Goal: Check status

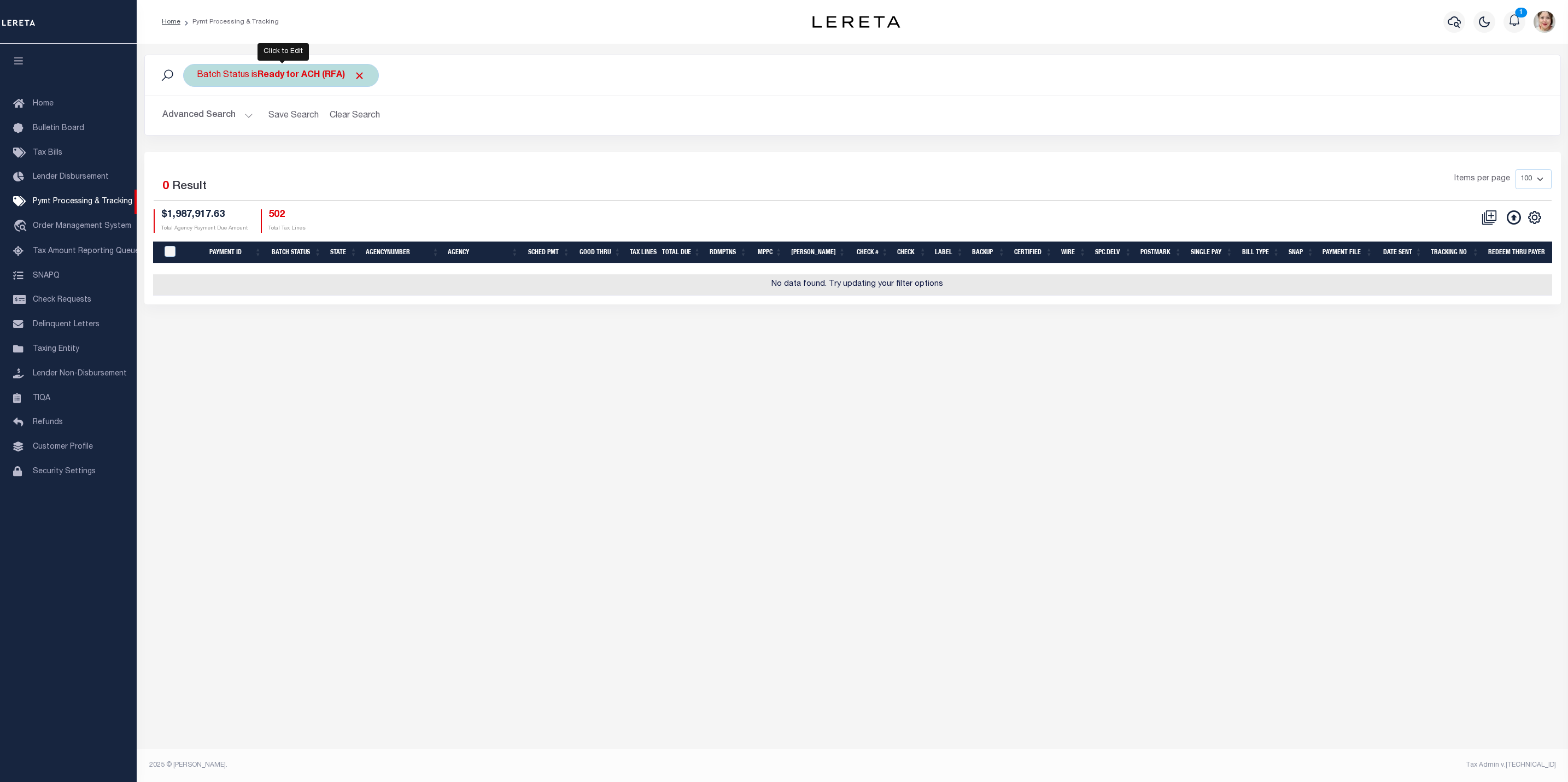
click at [255, 76] on div "Batch Status is Ready for ACH (RFA)" at bounding box center [281, 75] width 196 height 23
click at [276, 131] on select "Awaiting Funds (AWF) Cleared and Complete (CAC) New Check Needed (NCN) Payment …" at bounding box center [278, 129] width 161 height 21
select select "RFP"
click at [197, 120] on select "Awaiting Funds (AWF) Cleared and Complete (CAC) New Check Needed (NCN) Payment …" at bounding box center [278, 129] width 161 height 21
click at [341, 153] on input "Apply" at bounding box center [341, 153] width 32 height 18
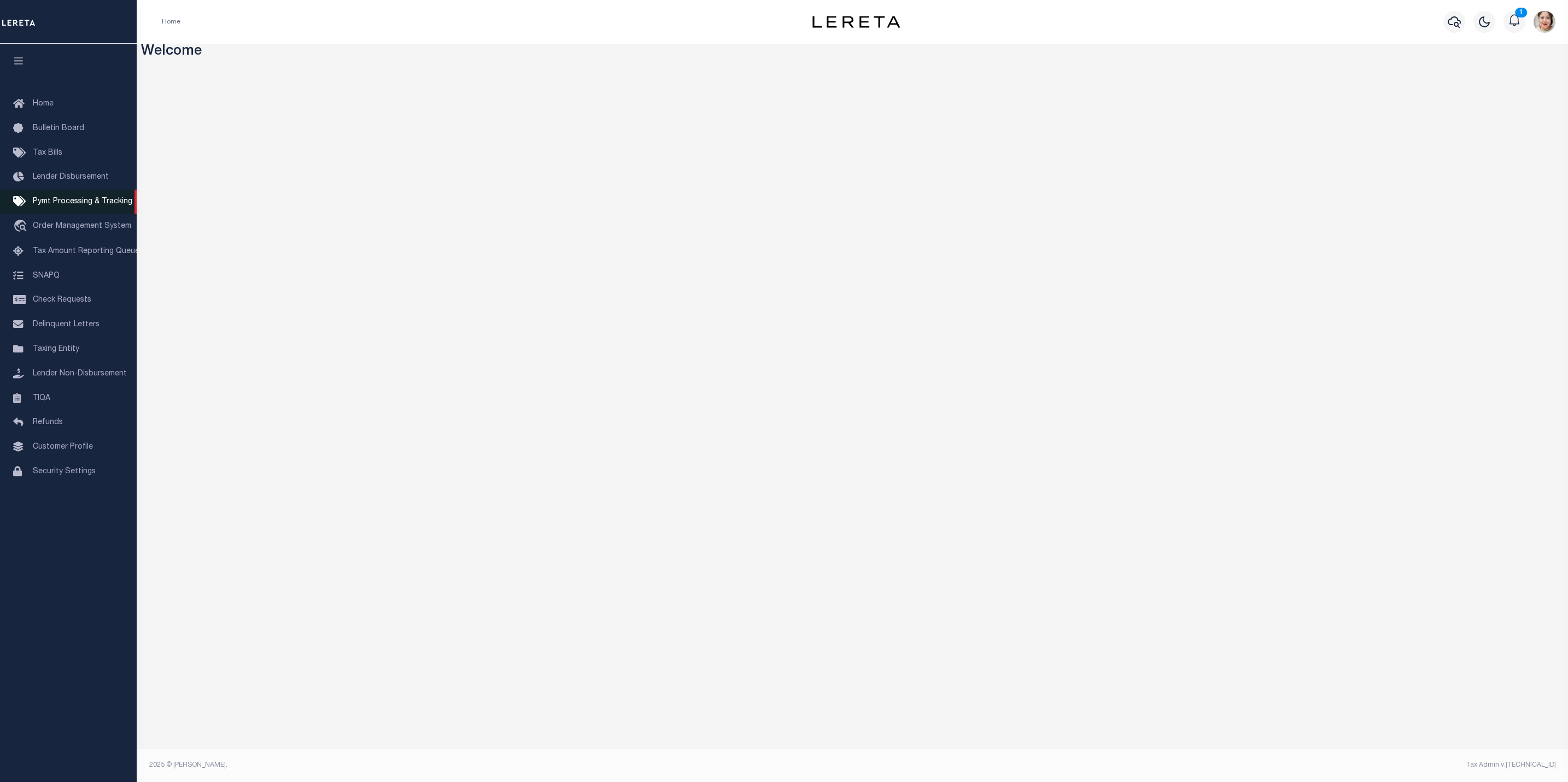
click at [64, 201] on span "Pymt Processing & Tracking" at bounding box center [82, 201] width 99 height 8
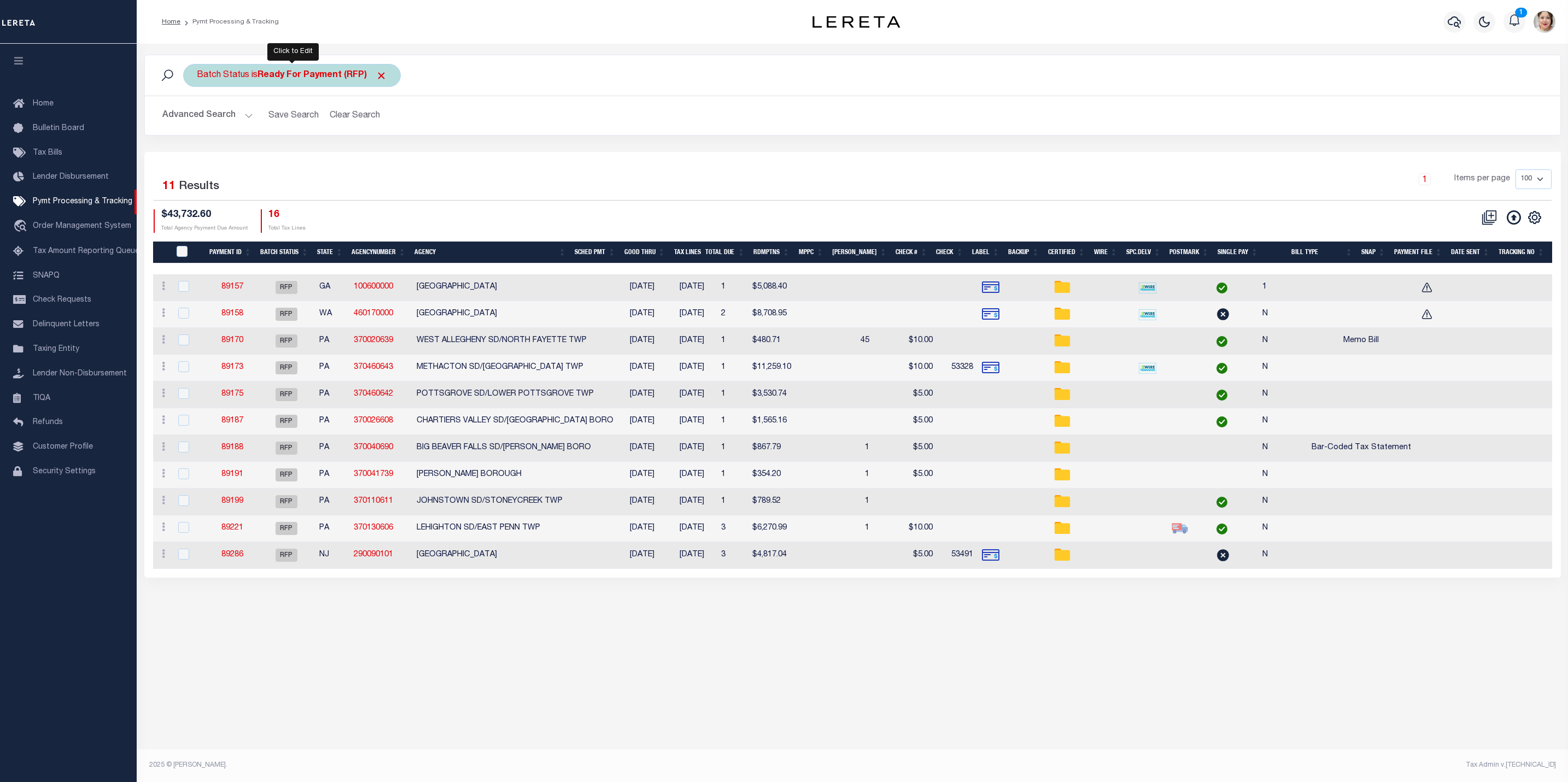
click at [323, 80] on div "Batch Status is Ready For Payment (RFP)" at bounding box center [292, 75] width 217 height 23
select select "RFP"
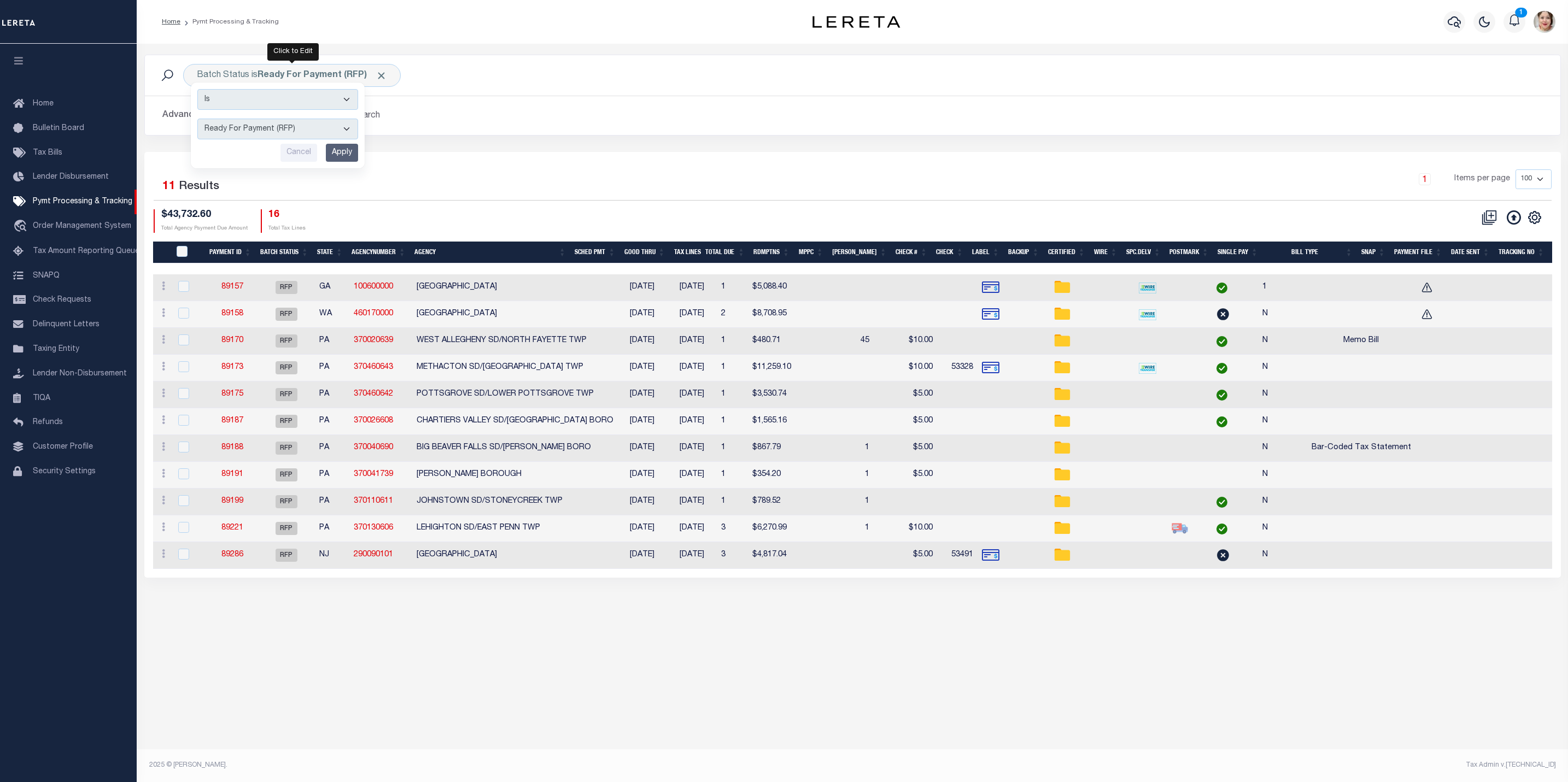
click at [540, 114] on h2 "Advanced Search Save Search Clear Search PayeeSearchTable_dynamictable_____Defa…" at bounding box center [852, 115] width 1398 height 21
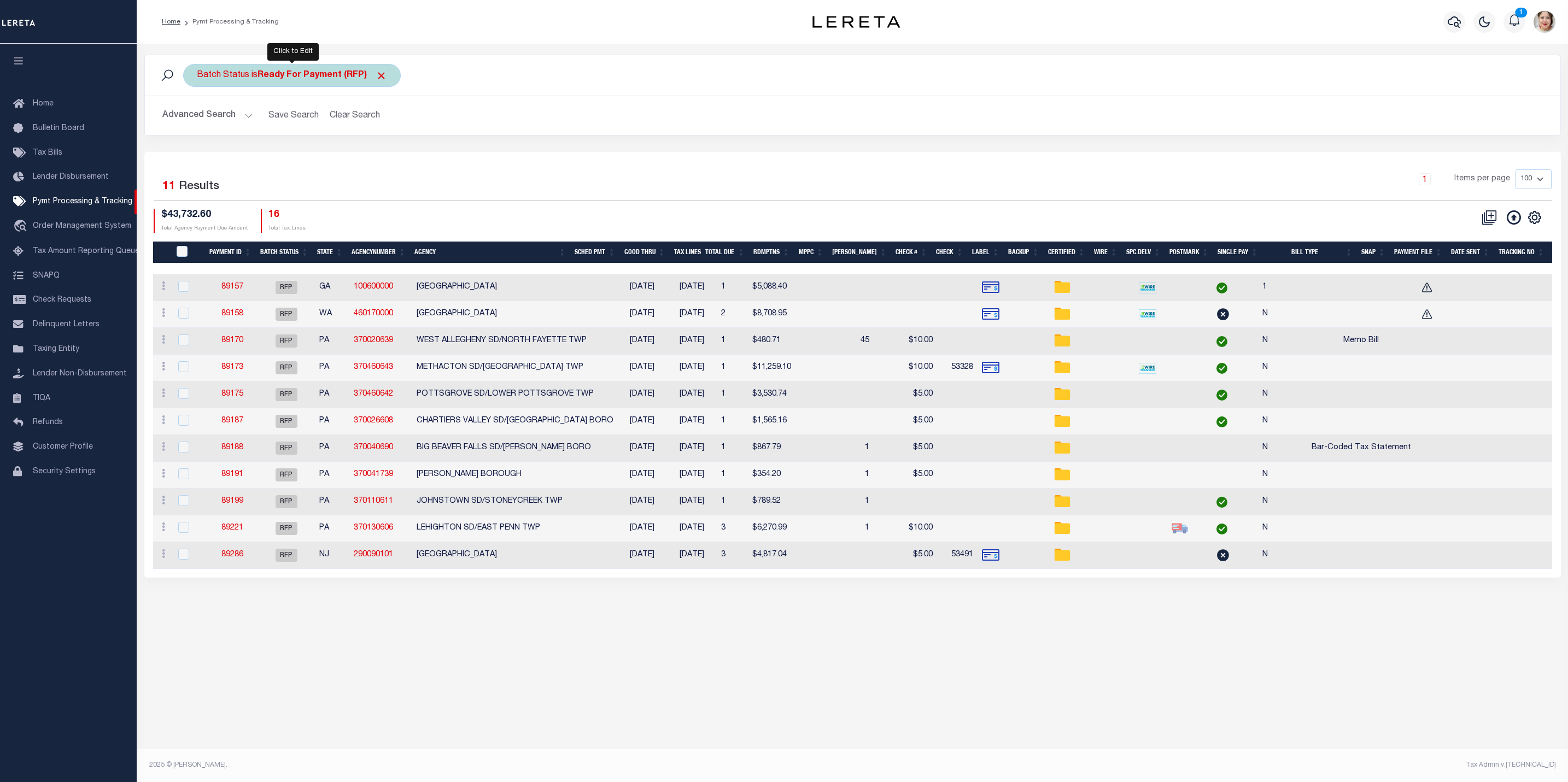
click at [272, 76] on b "Ready For Payment (RFP)" at bounding box center [322, 75] width 130 height 9
click at [285, 131] on select "Awaiting Funds (AWF) Cleared and Complete (CAC) New Check Needed (NCN) Payment …" at bounding box center [278, 129] width 161 height 21
select select "SFP"
click at [197, 120] on select "Awaiting Funds (AWF) Cleared and Complete (CAC) New Check Needed (NCN) Payment …" at bounding box center [278, 129] width 161 height 21
click at [336, 155] on input "Apply" at bounding box center [341, 153] width 32 height 18
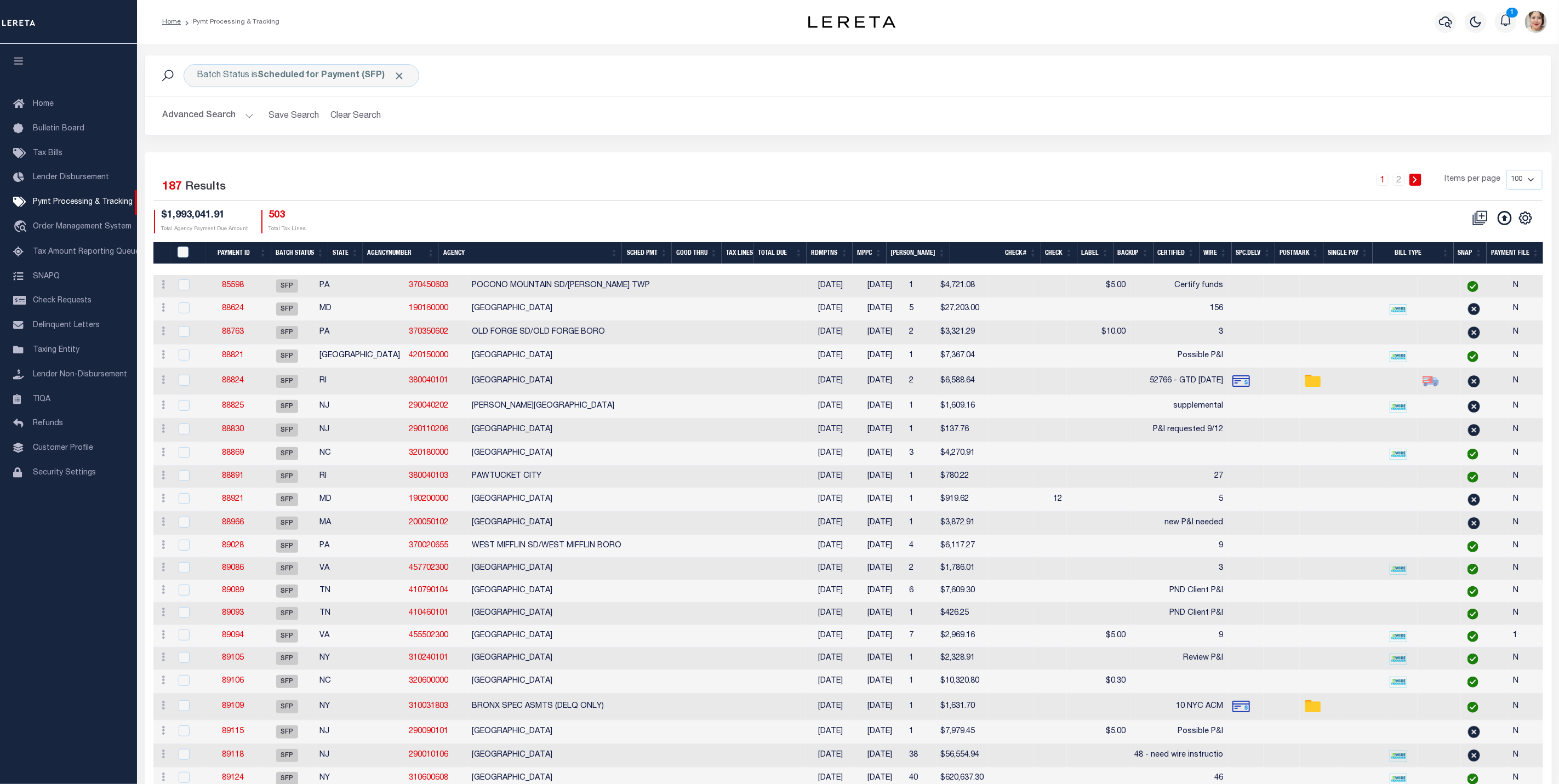
click at [768, 143] on div "Batch Status is Scheduled for Payment (SFP) Search Advanced Search Save Search …" at bounding box center [848, 104] width 1424 height 98
